Goal: Task Accomplishment & Management: Manage account settings

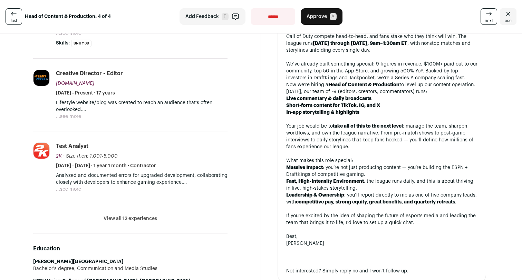
scroll to position [191, 0]
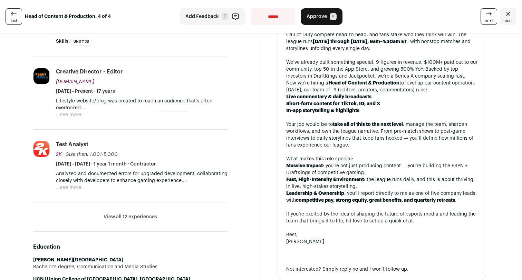
click at [148, 214] on button "View all 12 experiences" at bounding box center [131, 217] width 54 height 7
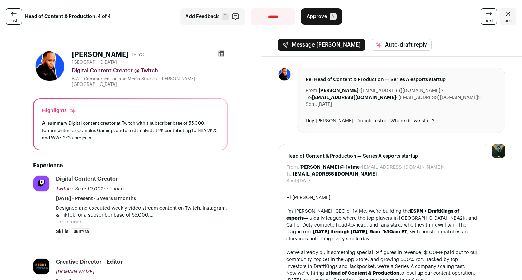
scroll to position [0, 0]
select select "**********"
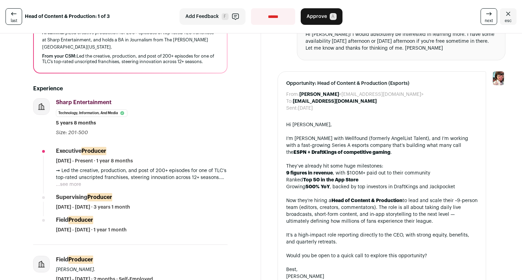
scroll to position [91, 0]
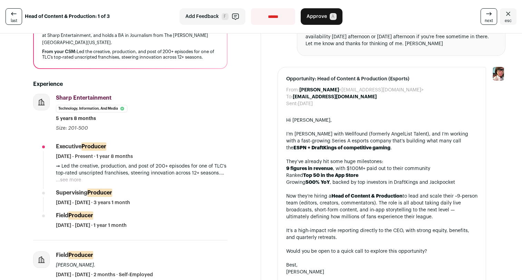
click at [74, 179] on button "...see more" at bounding box center [68, 180] width 25 height 7
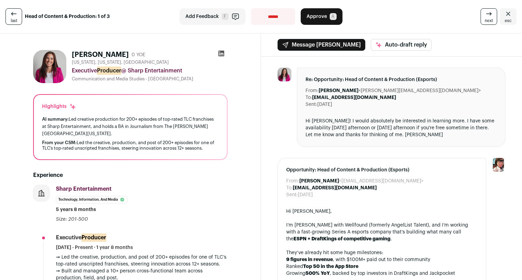
scroll to position [0, 0]
click at [218, 51] on icon at bounding box center [221, 53] width 7 height 7
click at [327, 20] on button "Approve A" at bounding box center [322, 16] width 42 height 17
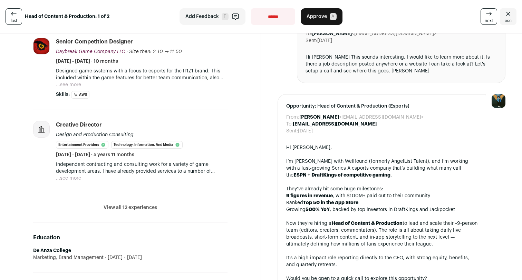
scroll to position [245, 0]
click at [122, 209] on button "View all 12 experiences" at bounding box center [131, 208] width 54 height 7
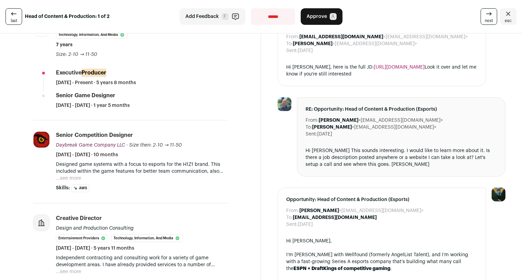
scroll to position [154, 0]
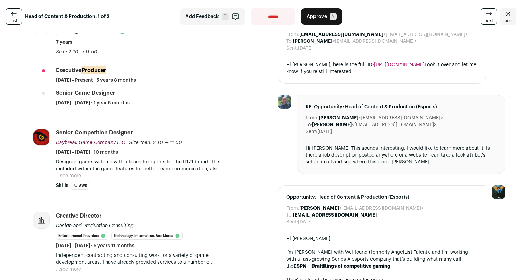
select select "**********"
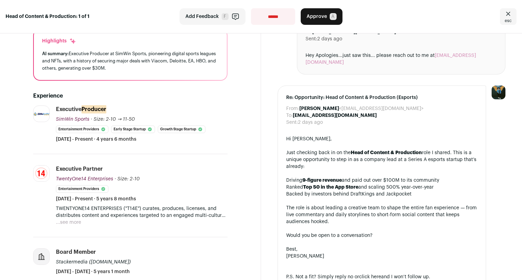
scroll to position [78, 0]
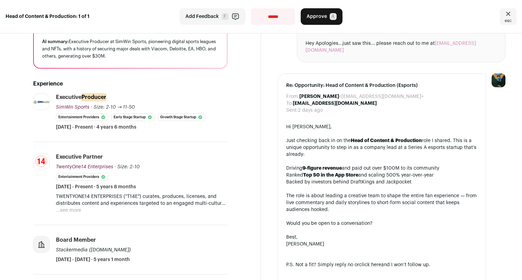
click at [76, 209] on button "...see more" at bounding box center [68, 210] width 25 height 7
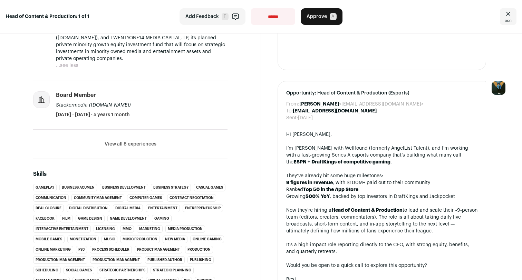
scroll to position [372, 0]
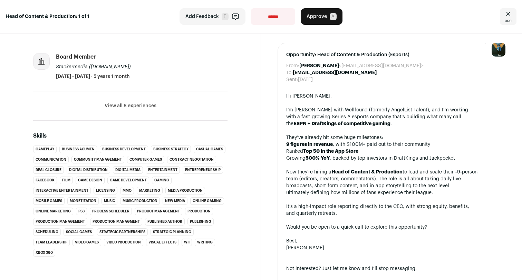
click at [143, 105] on button "View all 8 experiences" at bounding box center [131, 106] width 52 height 7
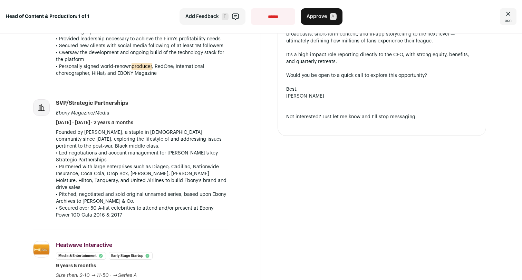
scroll to position [548, 0]
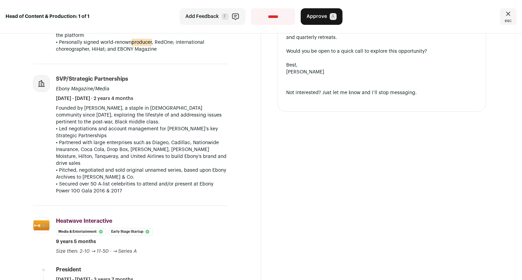
select select "**********"
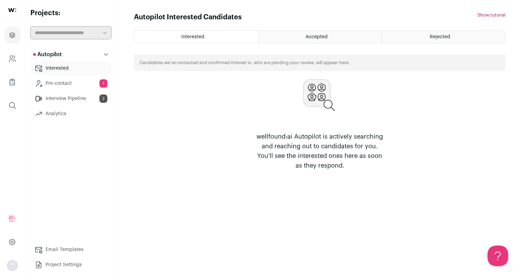
click at [80, 85] on link "Pre-contact 1" at bounding box center [70, 84] width 81 height 14
